Goal: Task Accomplishment & Management: Manage account settings

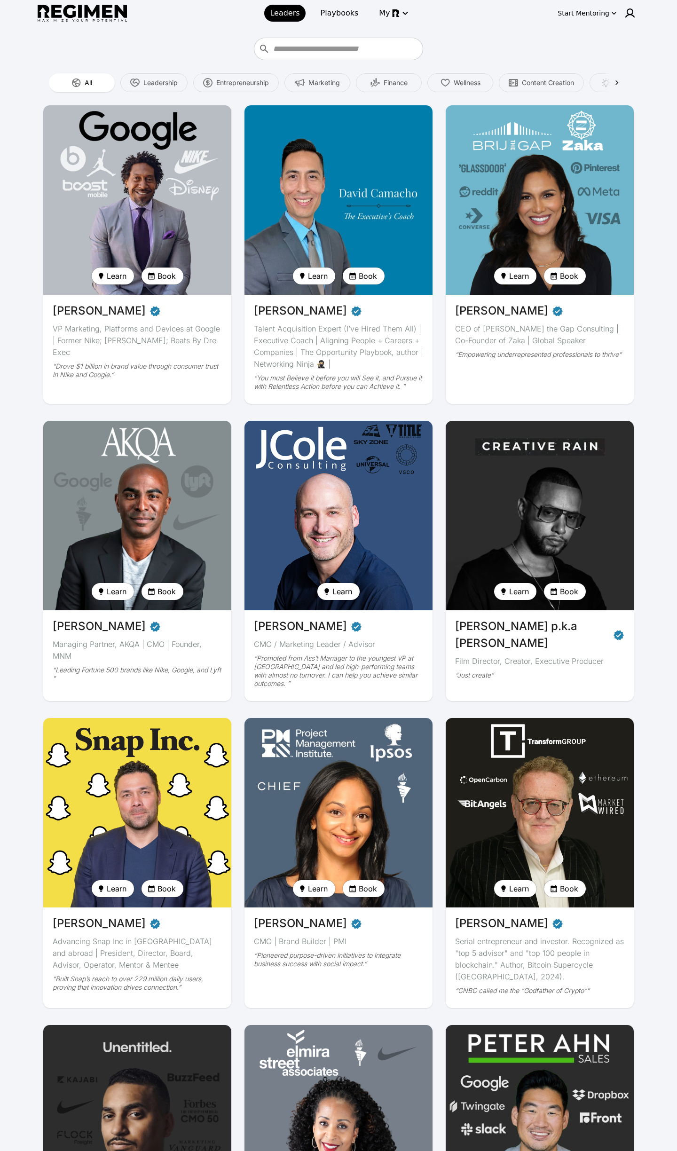
click at [102, 494] on img at bounding box center [137, 515] width 194 height 195
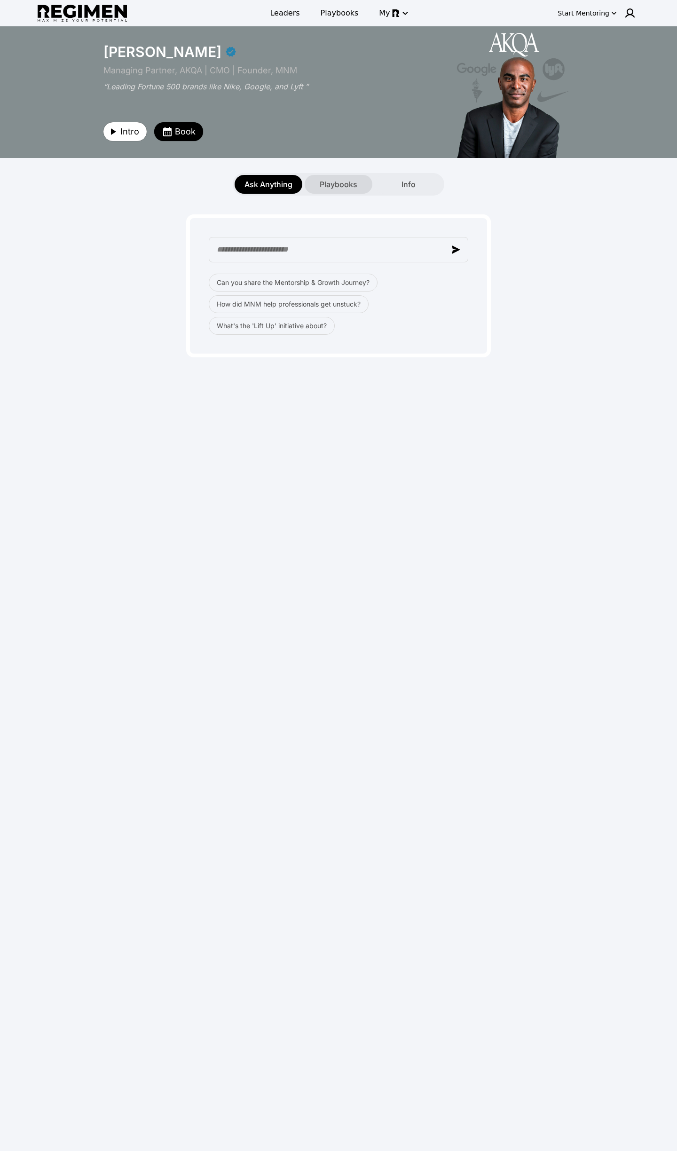
click at [345, 191] on div "Playbooks" at bounding box center [339, 184] width 68 height 19
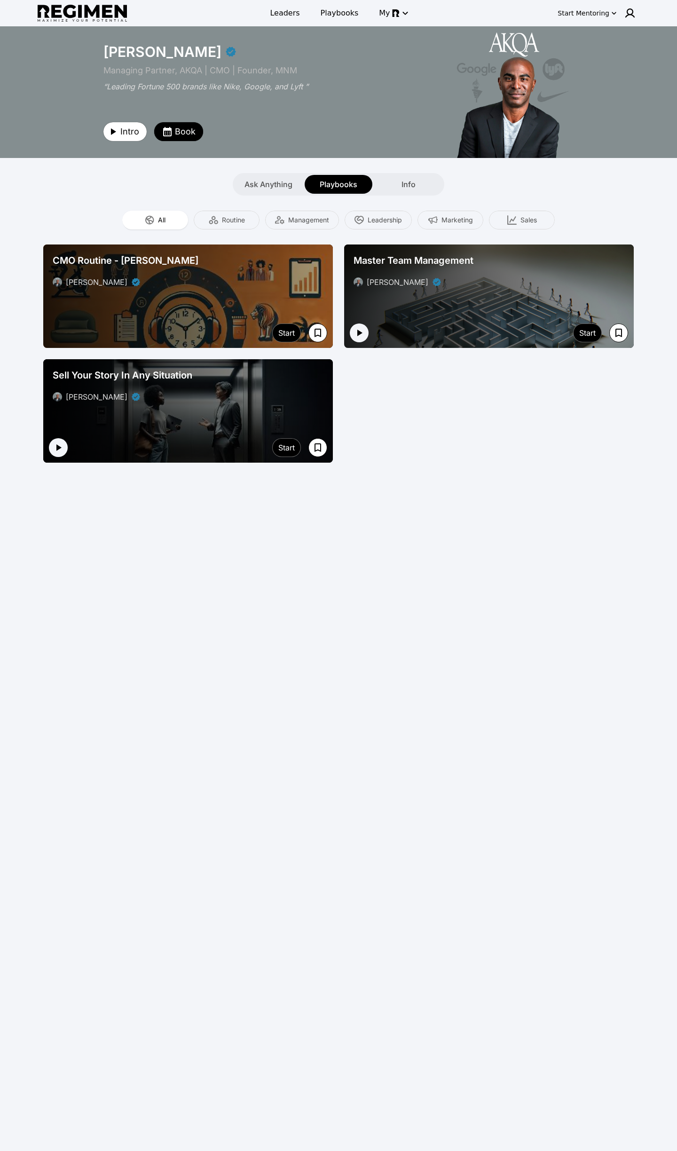
click at [614, 16] on icon "button" at bounding box center [613, 12] width 9 height 9
click at [628, 13] on div at bounding box center [338, 575] width 677 height 1151
click at [628, 14] on img at bounding box center [629, 13] width 11 height 11
click at [586, 66] on div "Log out" at bounding box center [599, 64] width 129 height 17
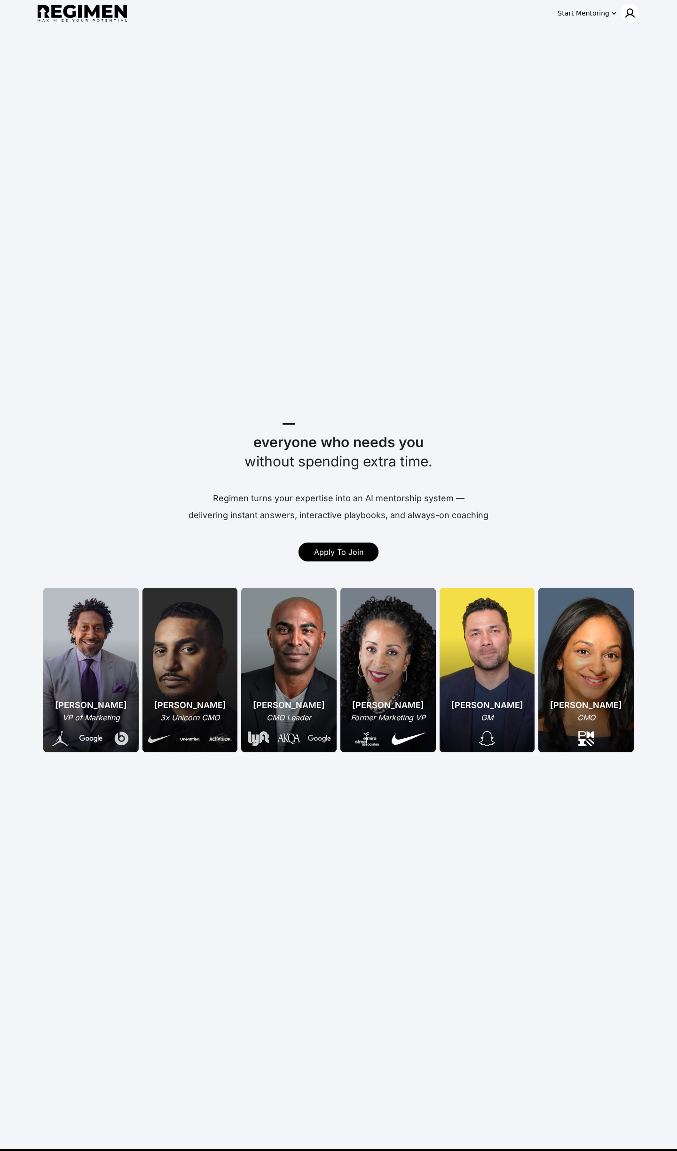
click at [636, 9] on div at bounding box center [630, 13] width 19 height 19
click at [626, 31] on div "Log In" at bounding box center [613, 32] width 48 height 17
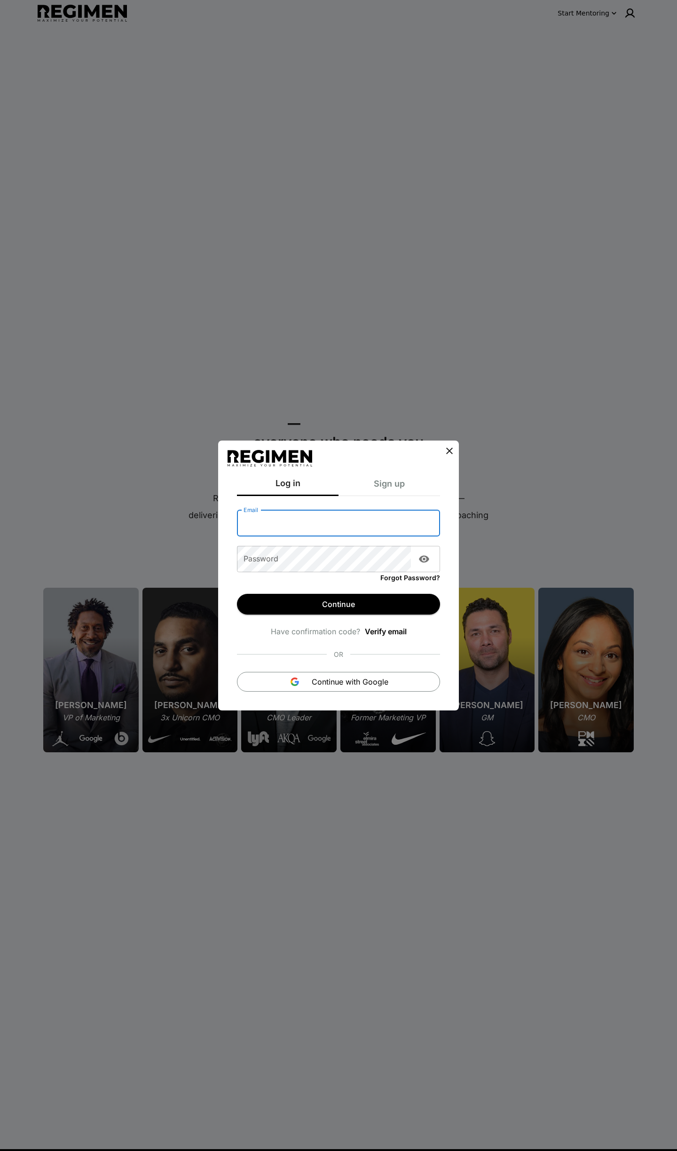
click at [357, 515] on input "Email" at bounding box center [338, 523] width 203 height 26
paste input "**********"
type input "**********"
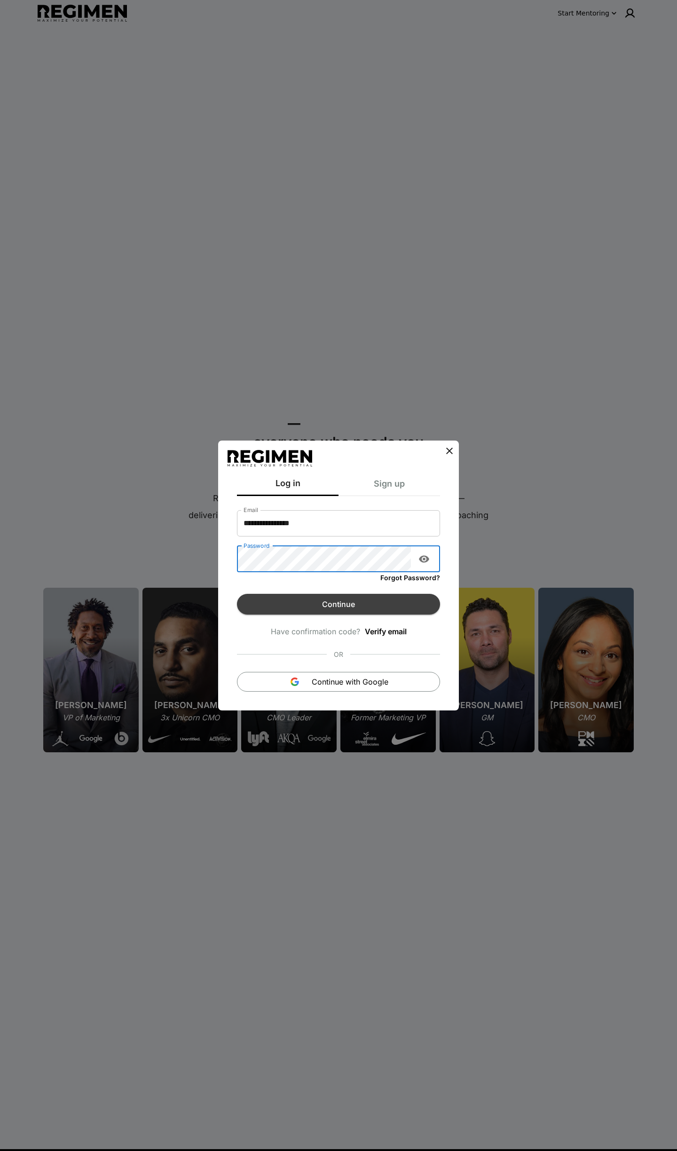
click at [333, 597] on button "Continue" at bounding box center [338, 604] width 203 height 21
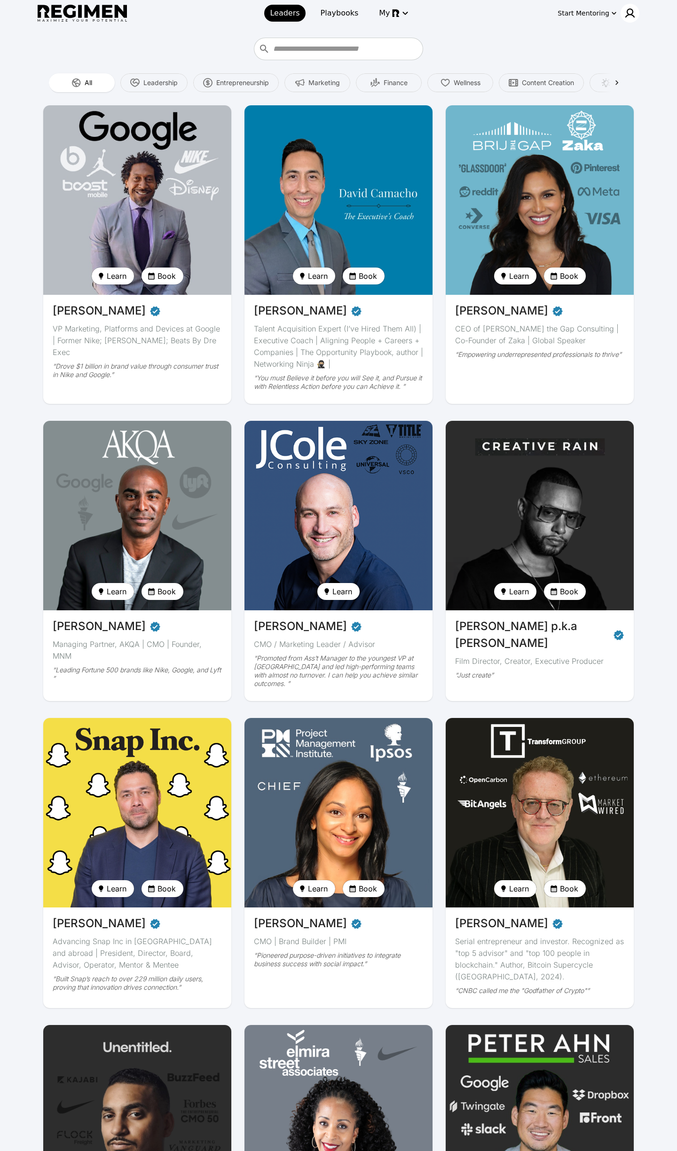
click at [627, 10] on img at bounding box center [629, 13] width 11 height 11
click at [623, 52] on div "Admin tool" at bounding box center [602, 47] width 71 height 17
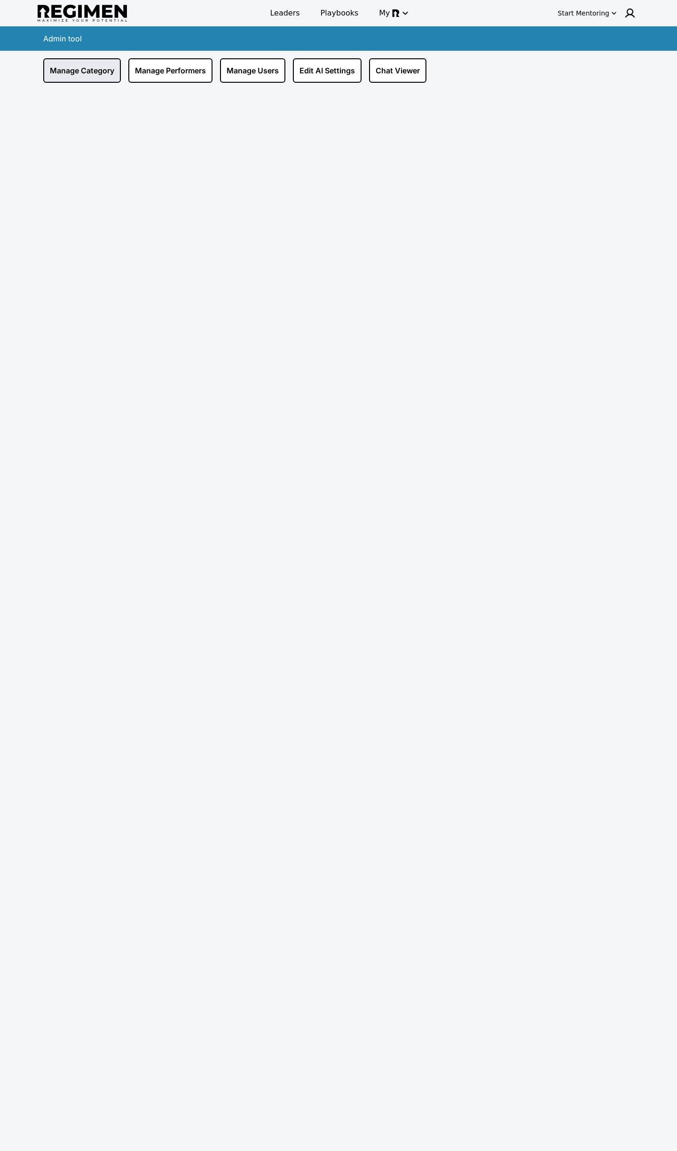
click at [82, 64] on link "Manage Category" at bounding box center [82, 70] width 78 height 24
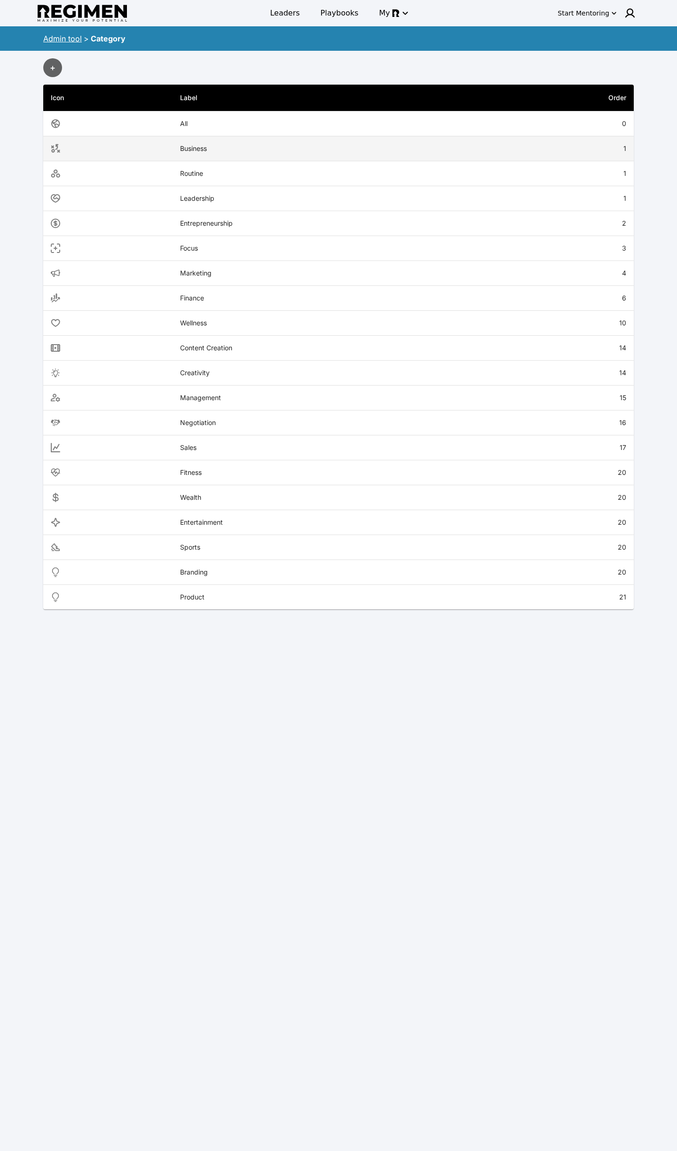
click at [256, 139] on th "Business" at bounding box center [328, 148] width 310 height 25
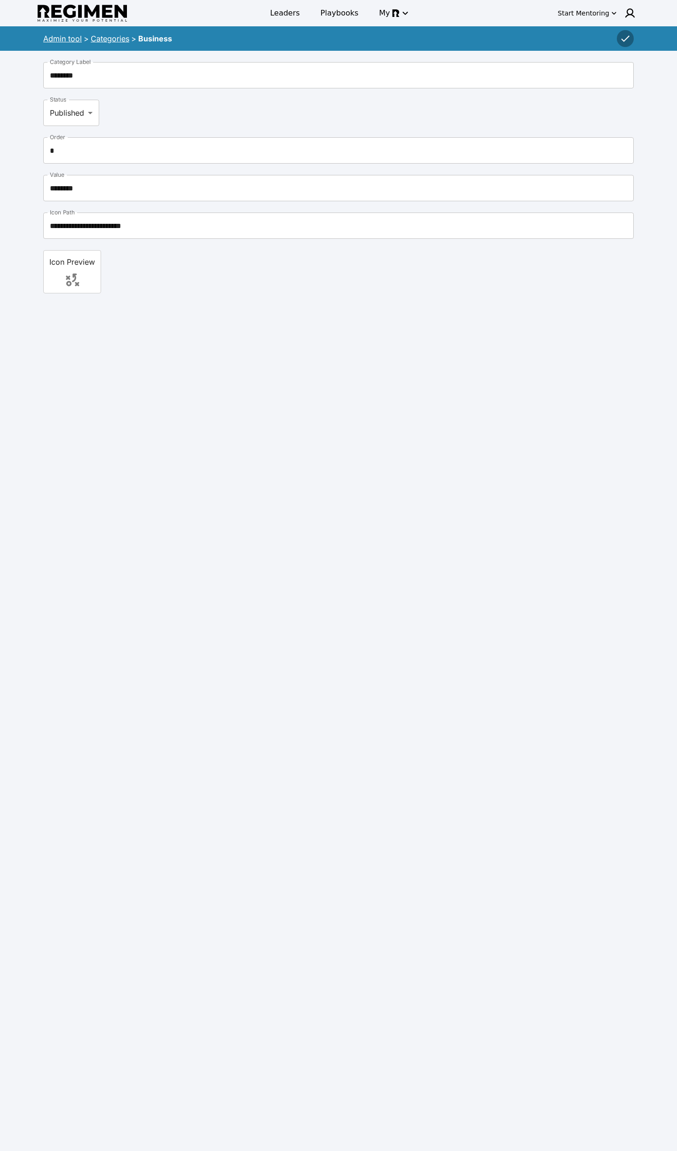
click at [104, 34] on link "Categories" at bounding box center [110, 38] width 39 height 9
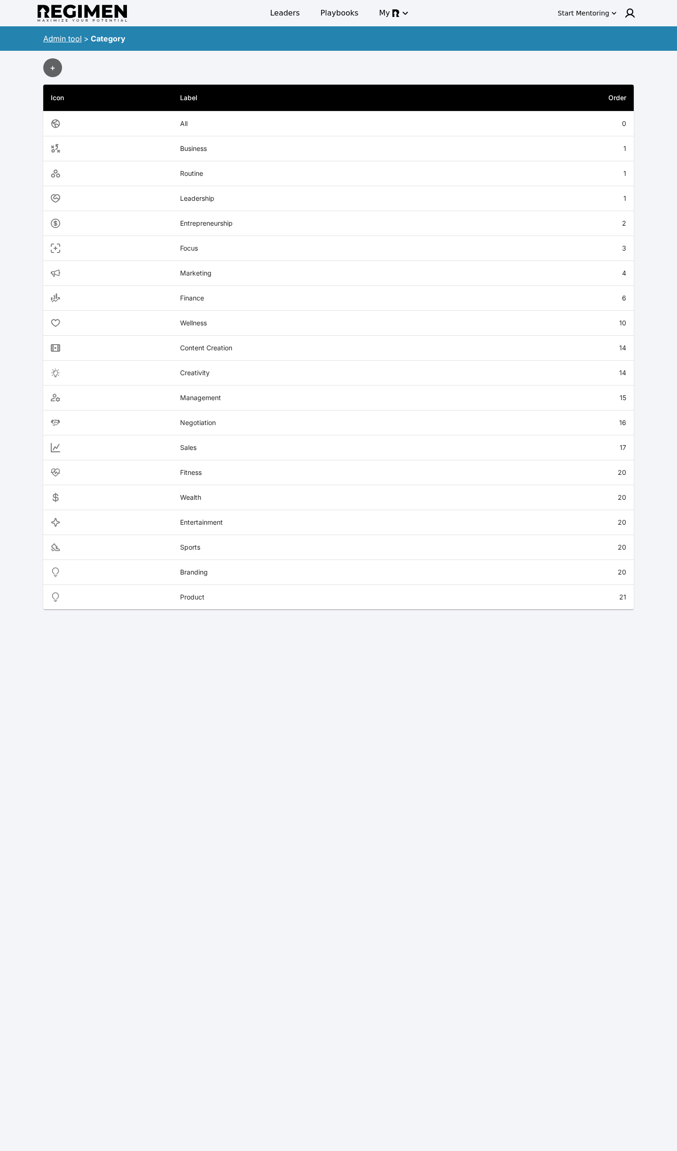
click at [65, 41] on link "Admin tool" at bounding box center [62, 38] width 39 height 9
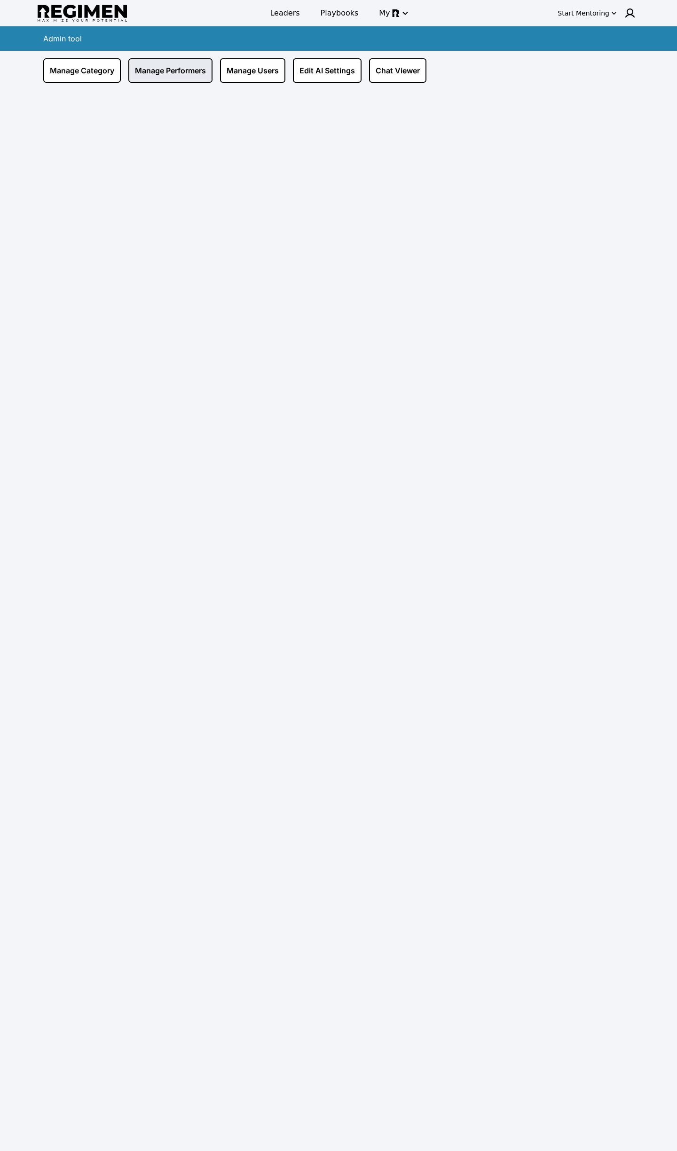
click at [142, 65] on link "Manage Performers" at bounding box center [170, 70] width 84 height 24
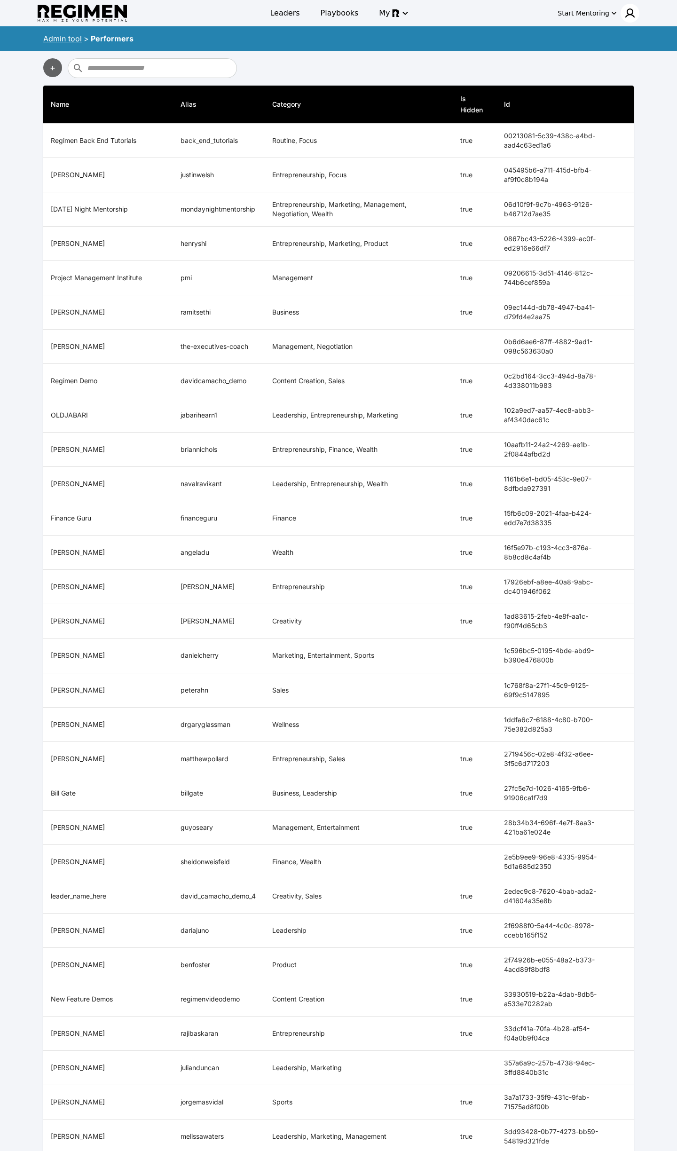
click at [627, 12] on img at bounding box center [629, 13] width 11 height 11
click at [609, 80] on div "Log out" at bounding box center [602, 84] width 71 height 17
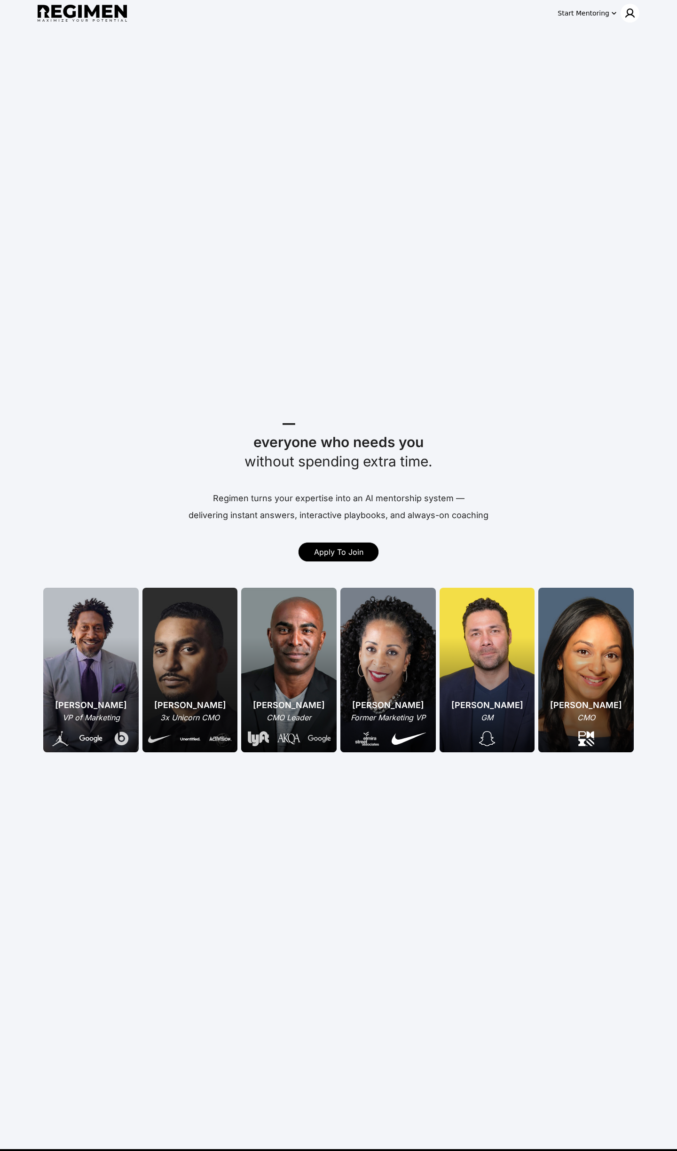
drag, startPoint x: 638, startPoint y: 19, endPoint x: 633, endPoint y: 18, distance: 5.8
click at [638, 19] on div at bounding box center [630, 13] width 19 height 19
click at [633, 18] on img at bounding box center [629, 13] width 11 height 11
click at [628, 37] on div "Log In" at bounding box center [613, 32] width 48 height 17
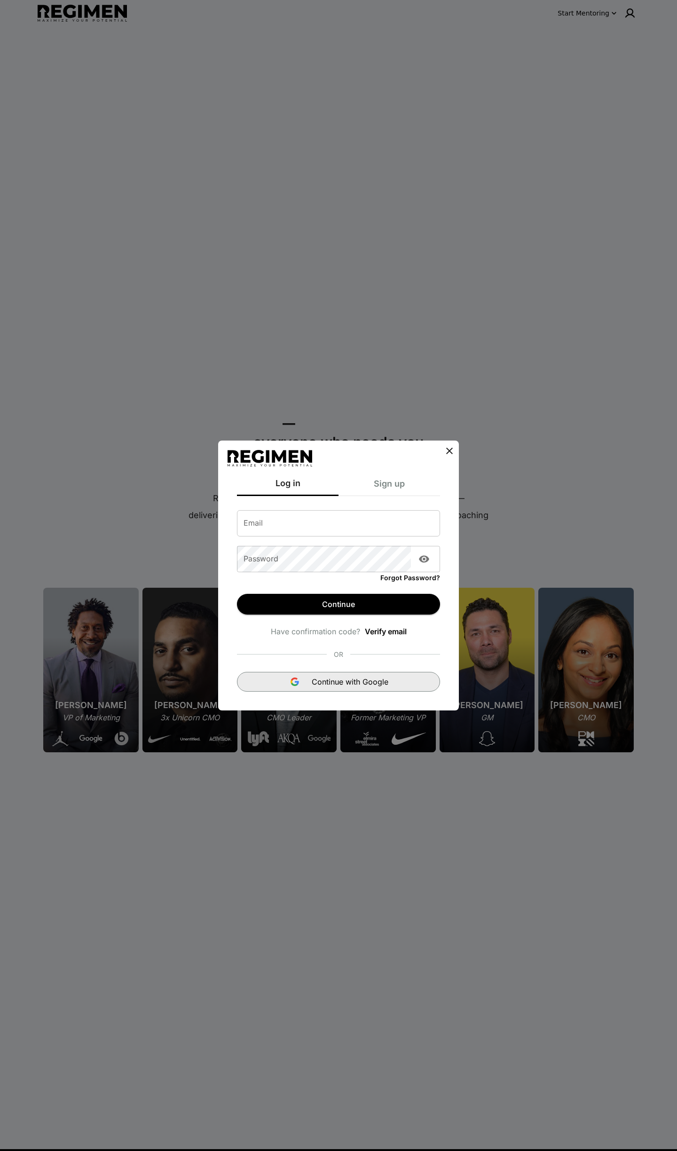
click at [412, 673] on button "Continue with Google" at bounding box center [338, 682] width 203 height 20
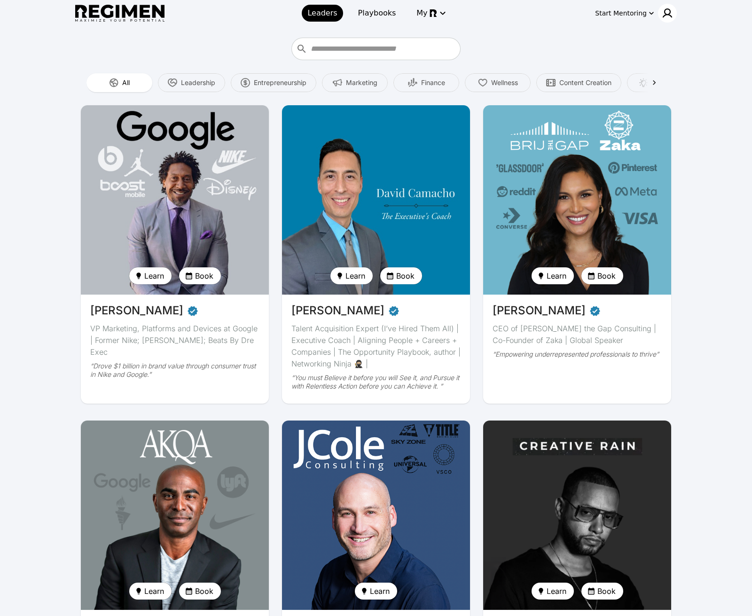
click at [666, 14] on img at bounding box center [667, 13] width 11 height 11
click at [677, 23] on div at bounding box center [376, 308] width 752 height 616
click at [378, 40] on div "Who do you want to learn from?" at bounding box center [375, 49] width 169 height 23
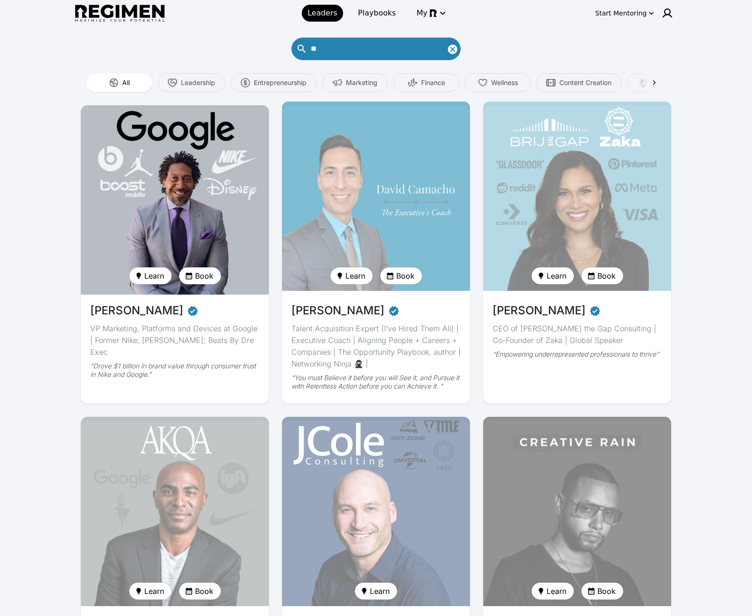
type input "*"
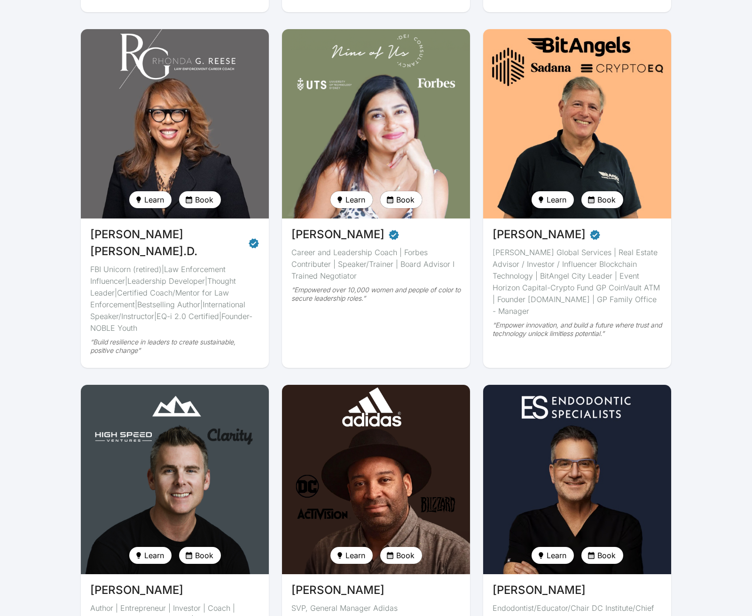
scroll to position [1149, 0]
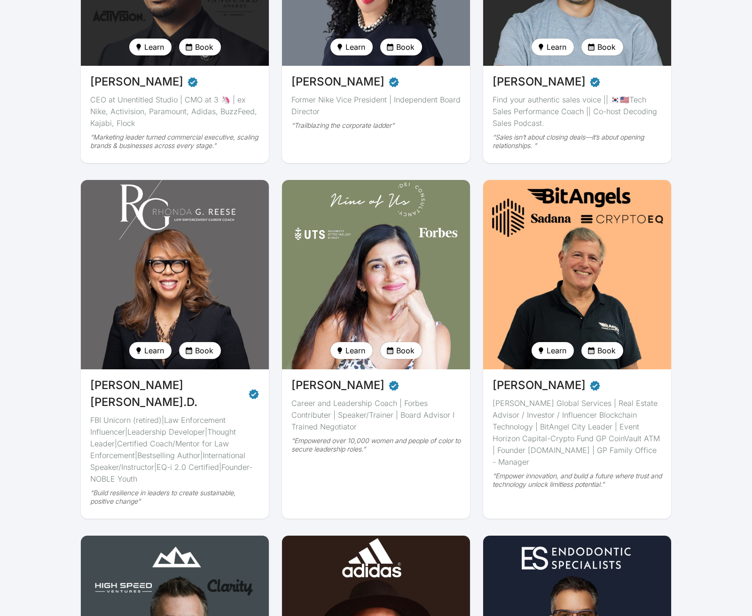
click at [388, 389] on icon at bounding box center [393, 385] width 11 height 11
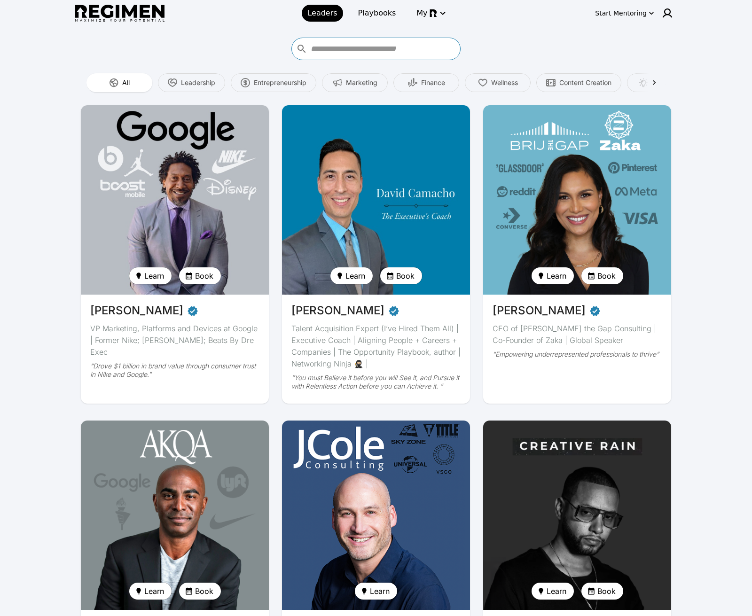
click at [386, 54] on input "Who do you want to learn from?" at bounding box center [384, 48] width 147 height 15
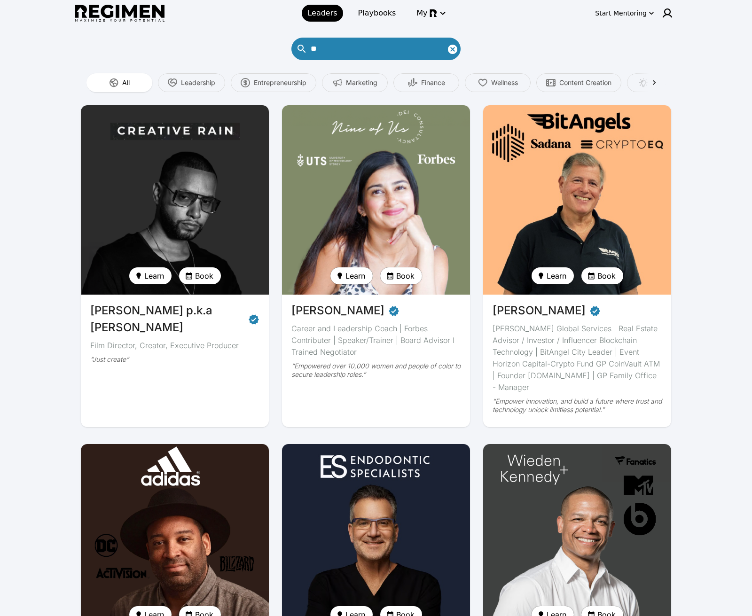
type input "*"
